Goal: Use online tool/utility: Utilize a website feature to perform a specific function

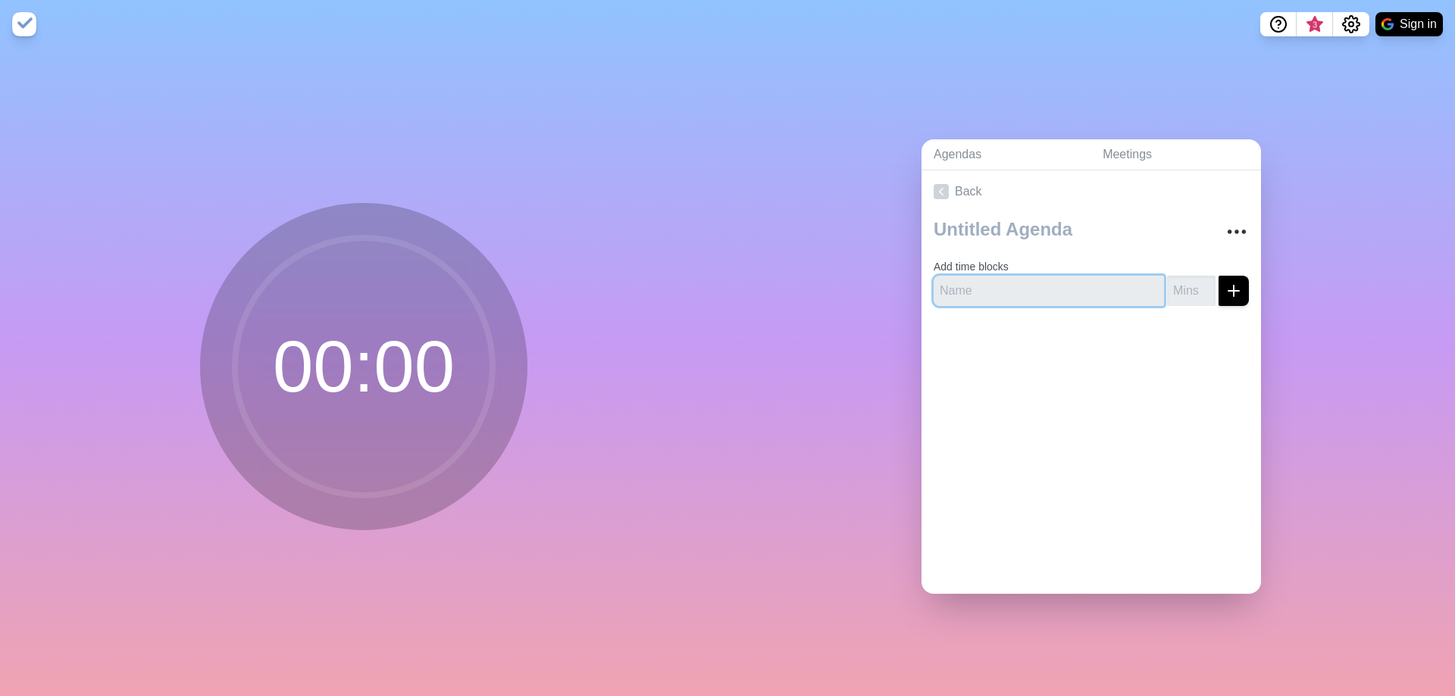
click at [997, 289] on input "text" at bounding box center [1049, 291] width 230 height 30
type input "Welcome"
type input "20"
click at [1225, 282] on icon "submit" at bounding box center [1234, 291] width 18 height 18
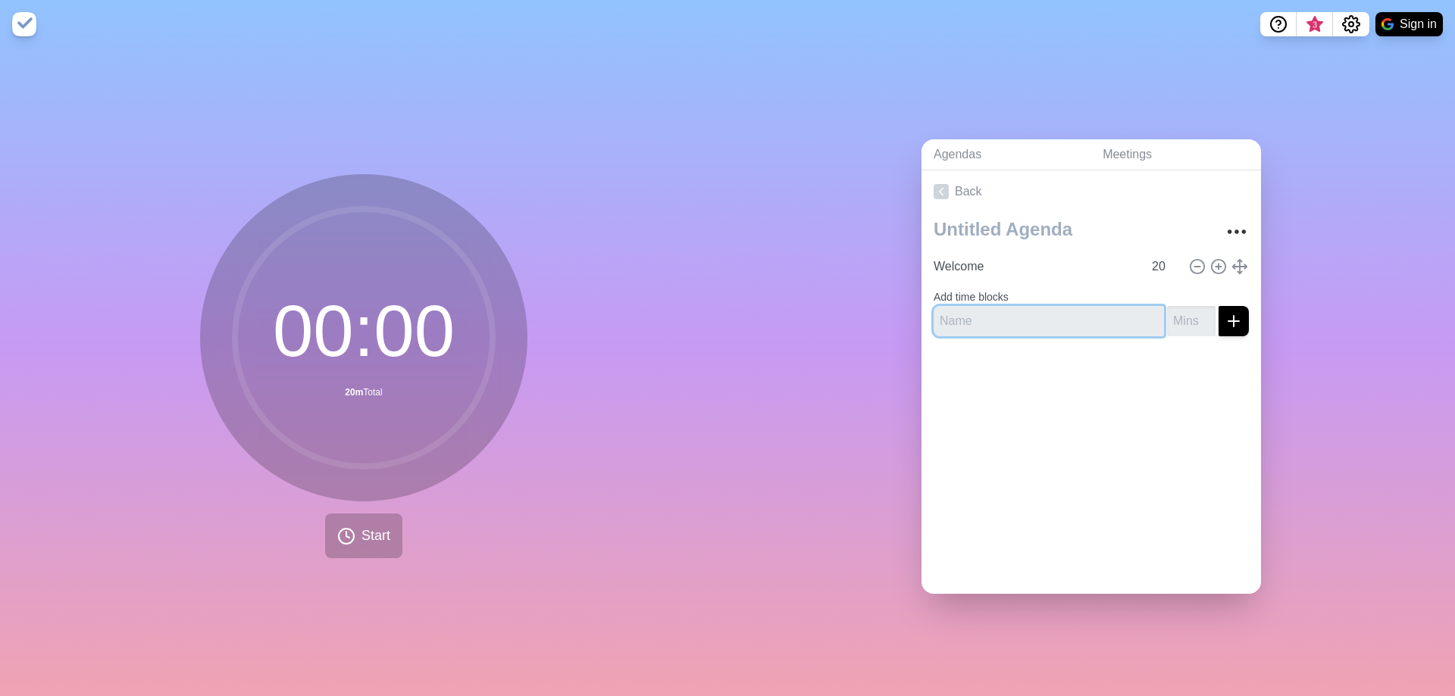
click at [978, 318] on input "text" at bounding box center [1049, 321] width 230 height 30
type input "Communicatons"
type input "30"
click at [1225, 319] on icon "submit" at bounding box center [1234, 321] width 18 height 18
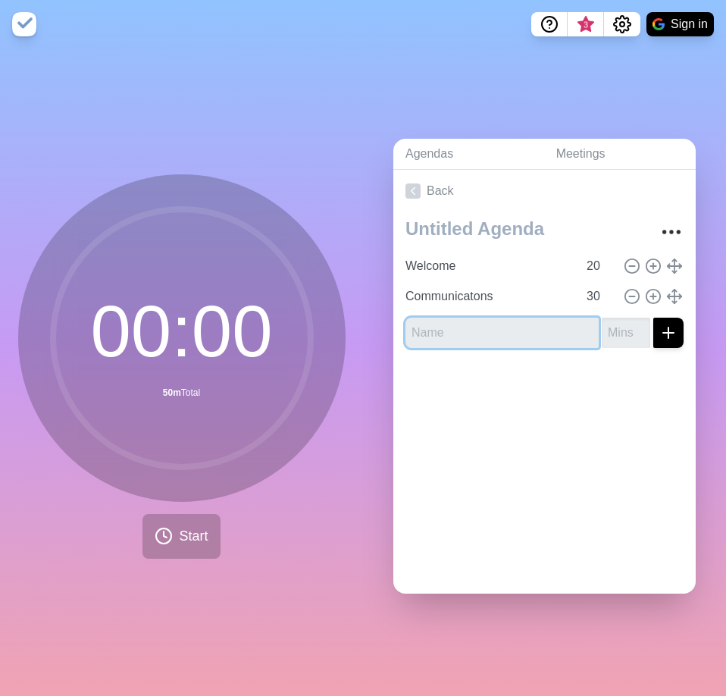
click at [480, 329] on input "text" at bounding box center [501, 333] width 193 height 30
type input "AAR"
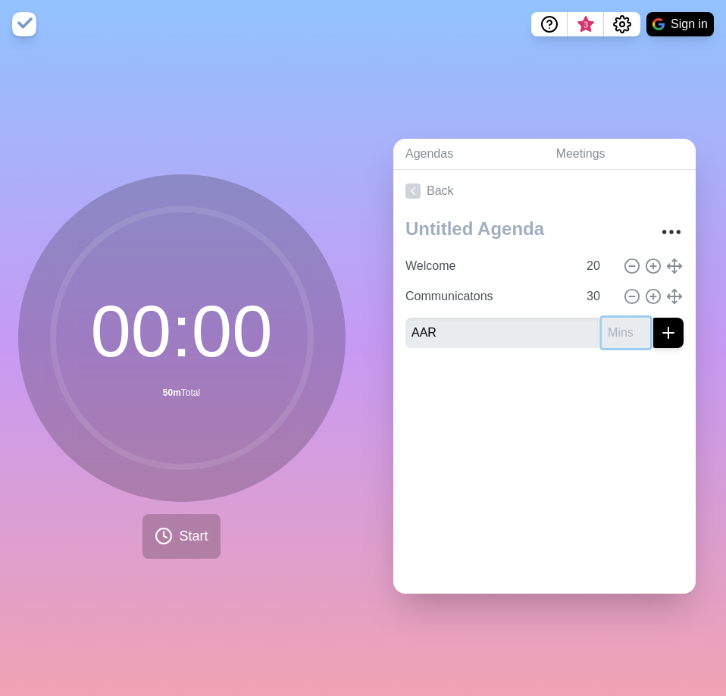
click at [604, 326] on input "number" at bounding box center [626, 333] width 48 height 30
type input "45"
click at [659, 327] on icon "submit" at bounding box center [668, 333] width 18 height 18
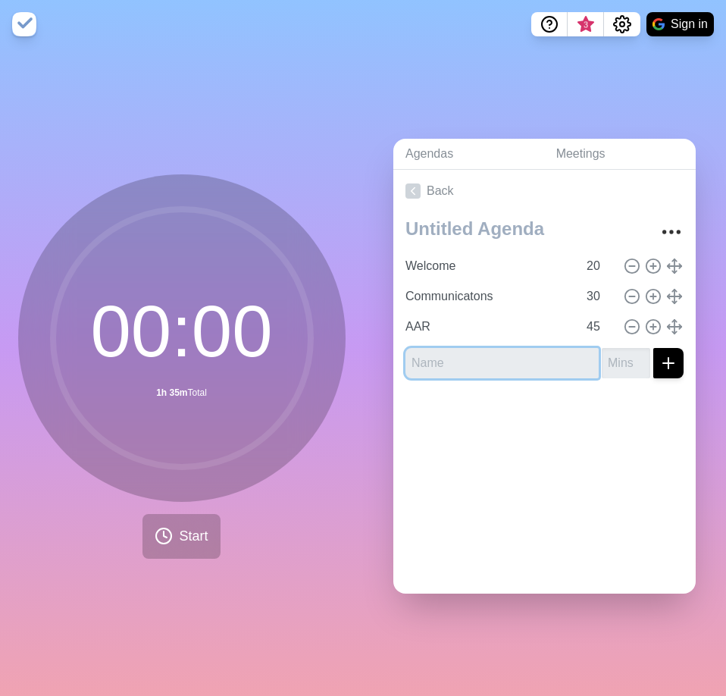
click at [471, 359] on input "text" at bounding box center [501, 363] width 193 height 30
type input "Break"
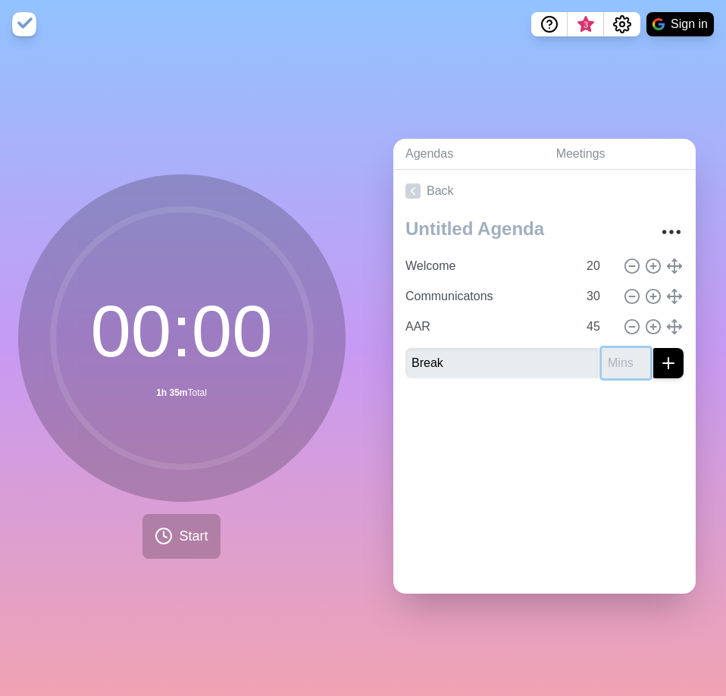
click at [604, 358] on input "number" at bounding box center [626, 363] width 48 height 30
type input "5"
click at [668, 360] on line "submit" at bounding box center [668, 363] width 0 height 11
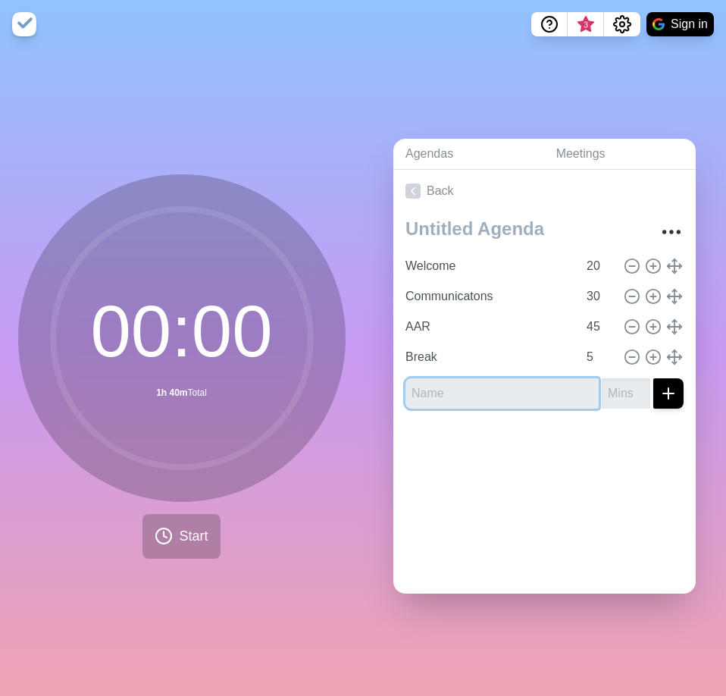
click at [421, 386] on input "text" at bounding box center [501, 393] width 193 height 30
type input "Foundations"
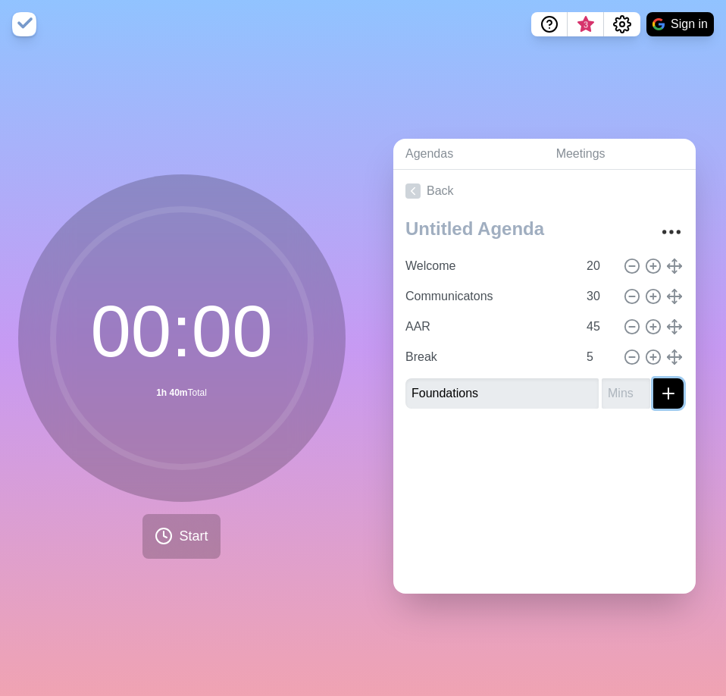
click at [668, 388] on line "submit" at bounding box center [668, 393] width 0 height 11
click at [615, 387] on input "-1" at bounding box center [626, 393] width 48 height 30
drag, startPoint x: 598, startPoint y: 386, endPoint x: 580, endPoint y: 386, distance: 18.2
click at [602, 386] on input "-1" at bounding box center [626, 393] width 48 height 30
type input "45"
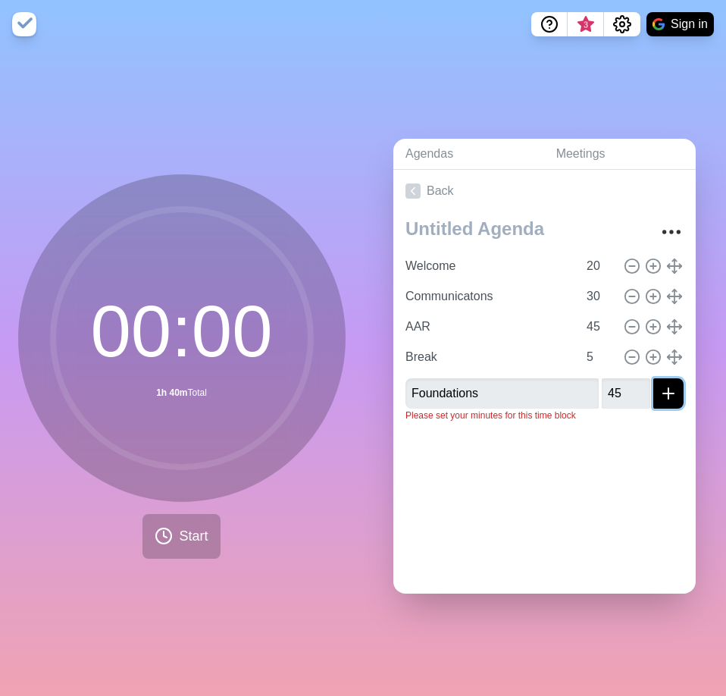
drag, startPoint x: 655, startPoint y: 380, endPoint x: 596, endPoint y: 405, distance: 63.2
click at [654, 380] on button "submit" at bounding box center [668, 393] width 30 height 30
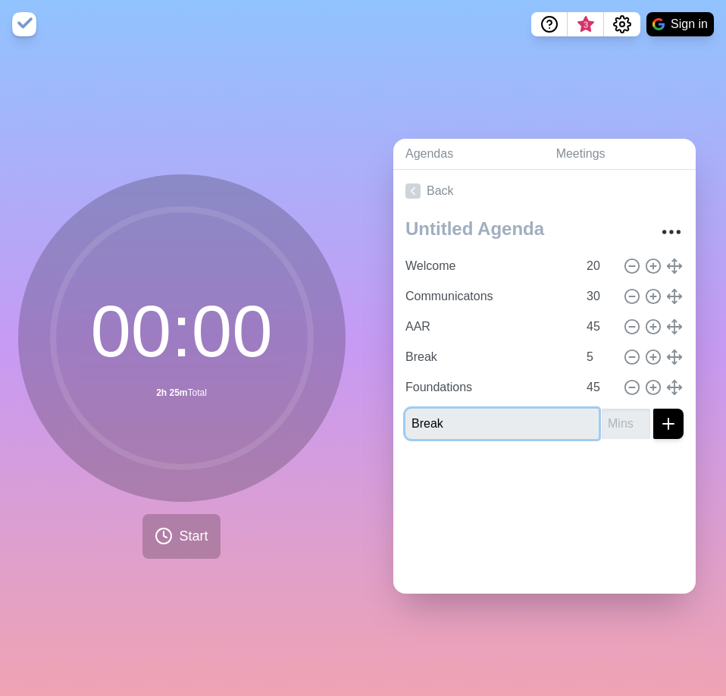
type input "Break"
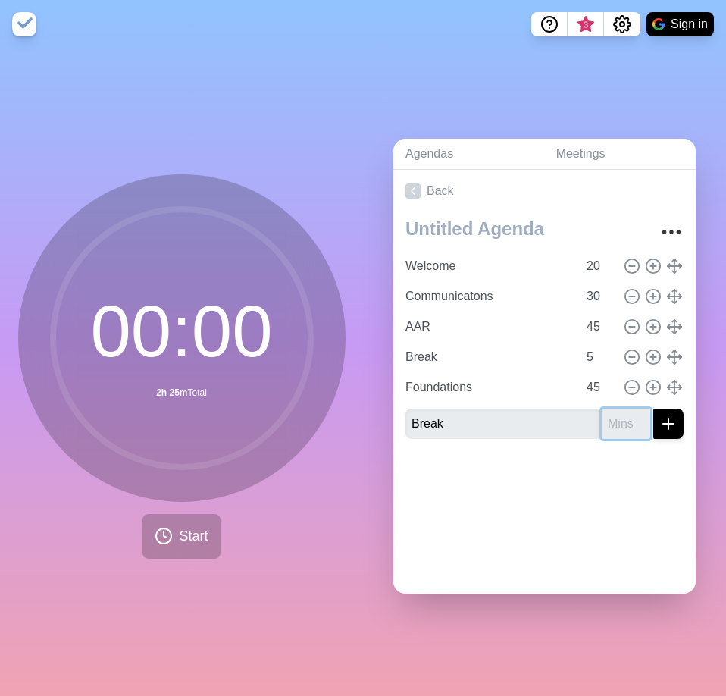
click at [602, 412] on input "number" at bounding box center [626, 423] width 48 height 30
type input "5"
click at [659, 415] on icon "submit" at bounding box center [668, 424] width 18 height 18
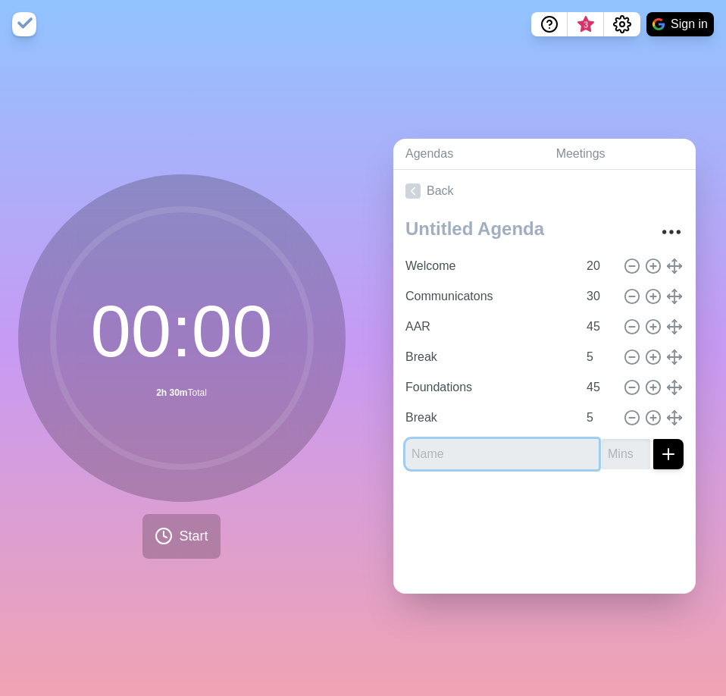
click at [455, 442] on input "text" at bounding box center [501, 454] width 193 height 30
type input "Ideas"
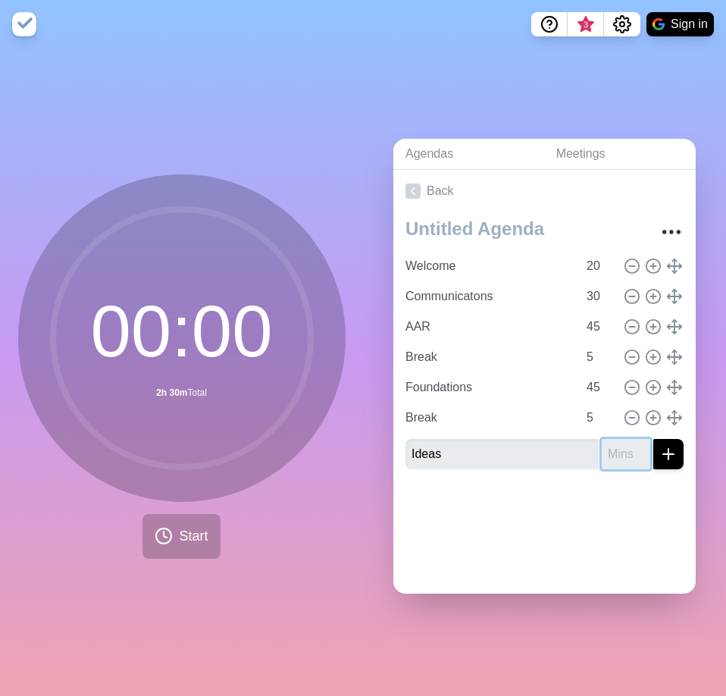
click at [602, 439] on input "number" at bounding box center [626, 454] width 48 height 30
type input "45"
click at [659, 455] on icon "submit" at bounding box center [668, 454] width 18 height 18
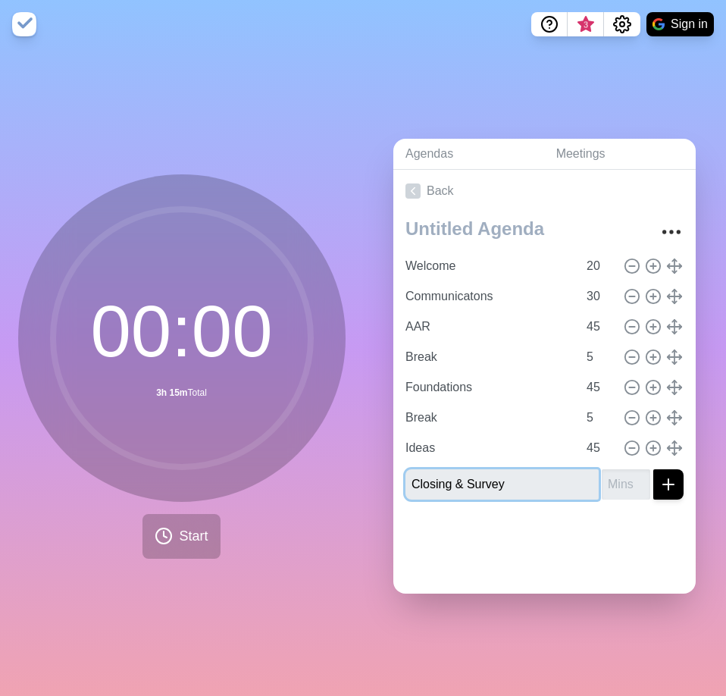
type input "Closing & Survey"
click at [602, 471] on input "number" at bounding box center [626, 484] width 48 height 30
type input "5"
click at [659, 480] on icon "submit" at bounding box center [668, 484] width 18 height 18
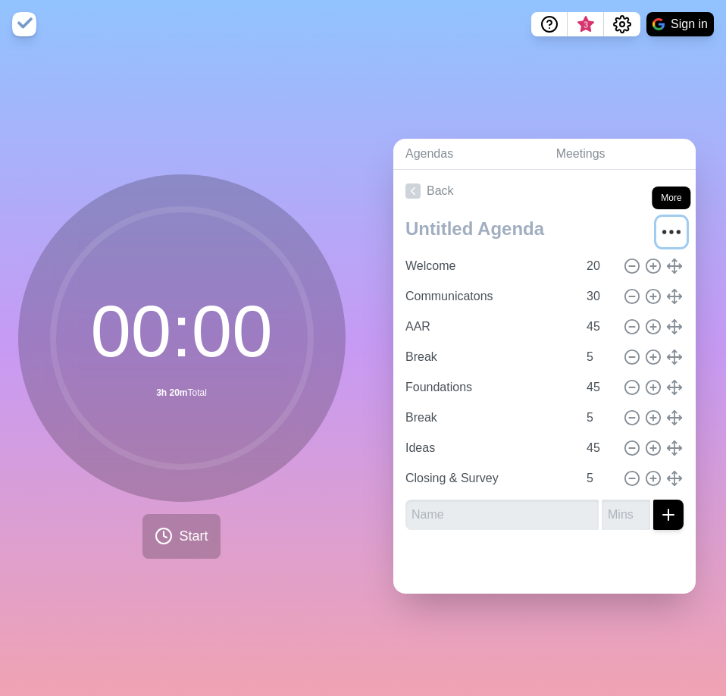
click at [659, 228] on icon "More" at bounding box center [671, 232] width 24 height 24
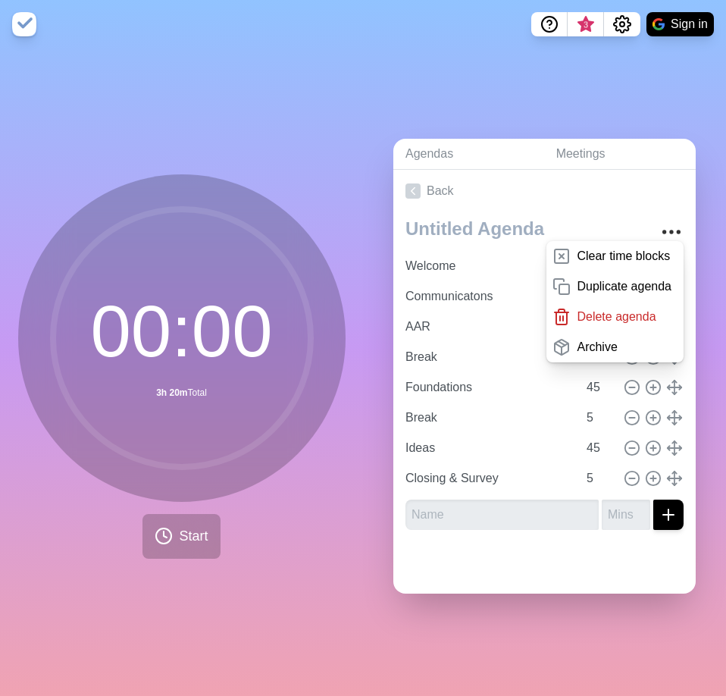
click at [201, 602] on div "00 : 00 3h 20m Total Start" at bounding box center [181, 371] width 363 height 647
click at [572, 549] on div at bounding box center [544, 568] width 302 height 52
